Goal: Find specific page/section: Find specific page/section

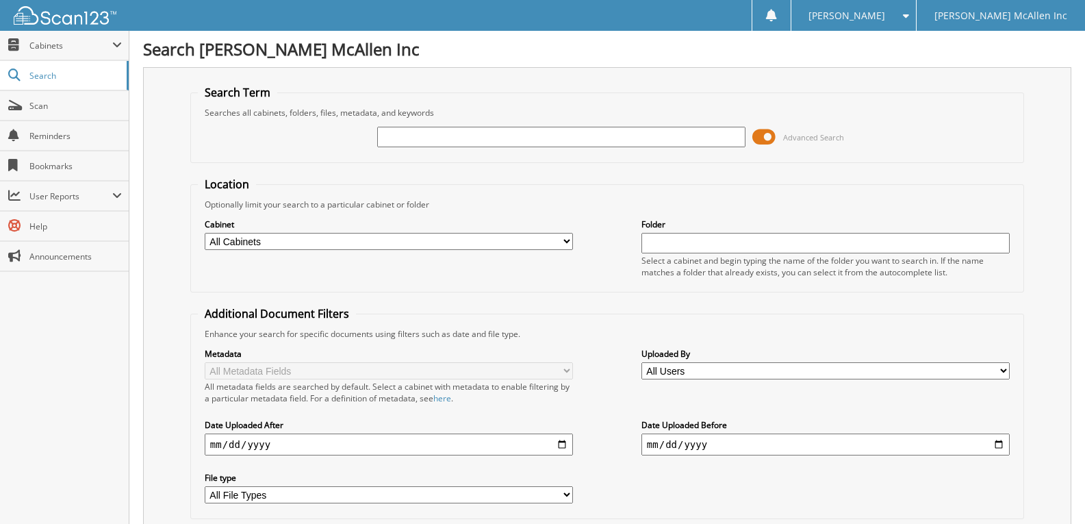
click at [460, 135] on input "text" at bounding box center [561, 137] width 368 height 21
type input "772725"
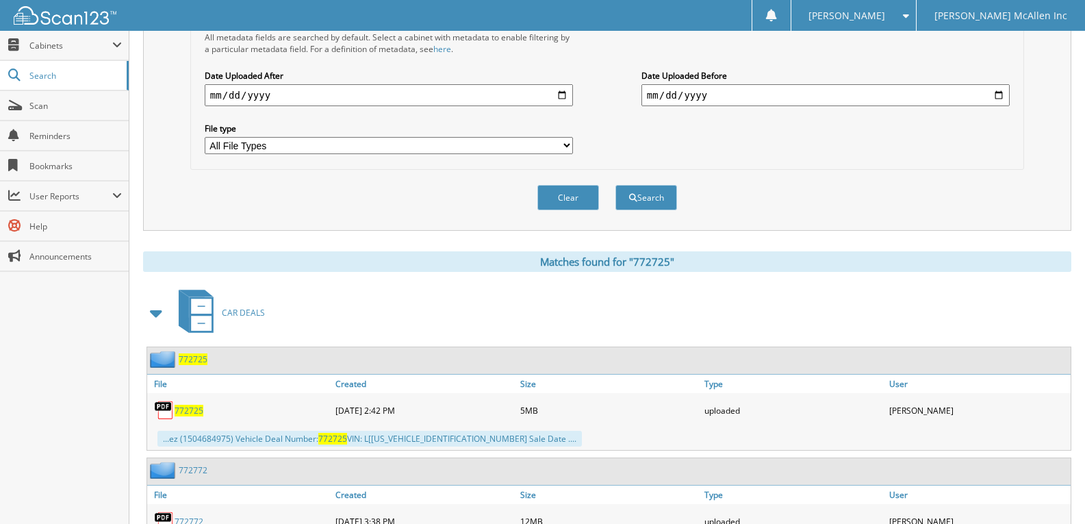
scroll to position [411, 0]
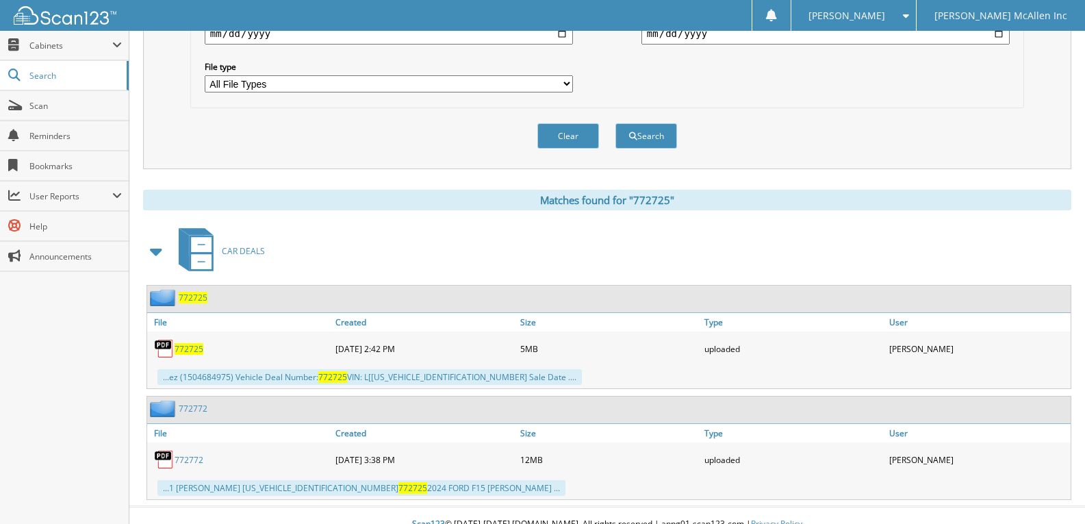
click at [183, 358] on div "772725" at bounding box center [239, 348] width 185 height 27
click at [192, 346] on span "772725" at bounding box center [189, 349] width 29 height 12
